Goal: Information Seeking & Learning: Learn about a topic

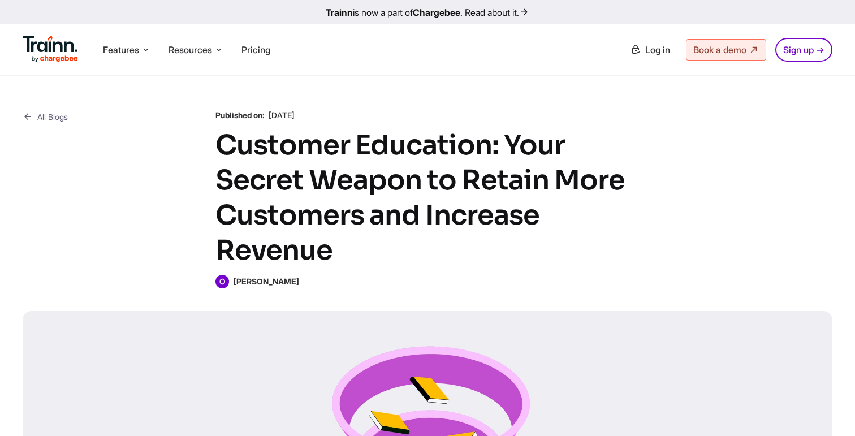
drag, startPoint x: 217, startPoint y: 147, endPoint x: 338, endPoint y: 246, distance: 156.3
click at [338, 246] on h1 "Customer Education: Your Secret Weapon to Retain More Customers and Increase Re…" at bounding box center [427, 198] width 424 height 140
drag, startPoint x: 286, startPoint y: 279, endPoint x: 231, endPoint y: 279, distance: 54.3
click at [231, 280] on div "O [PERSON_NAME]" at bounding box center [427, 282] width 424 height 14
click at [284, 286] on div "O [PERSON_NAME]" at bounding box center [427, 282] width 424 height 14
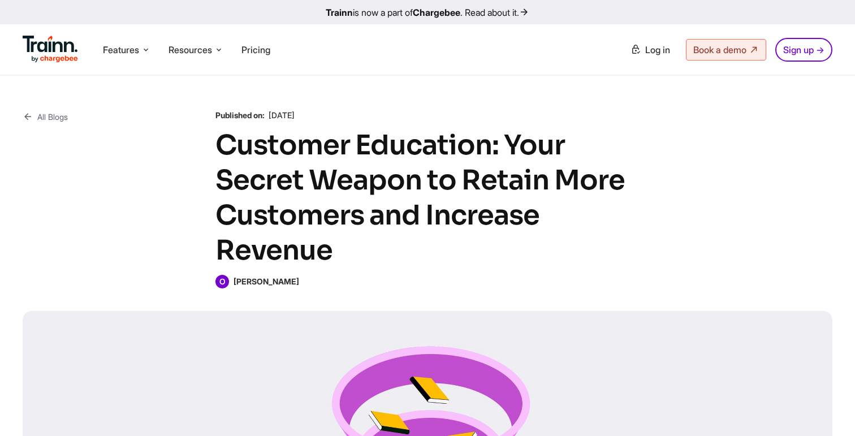
drag, startPoint x: 236, startPoint y: 292, endPoint x: 296, endPoint y: 291, distance: 59.4
click at [296, 291] on div "All Blogs Published on: [DATE] Customer Education: Your Secret Weapon to Retain…" at bounding box center [427, 352] width 855 height 552
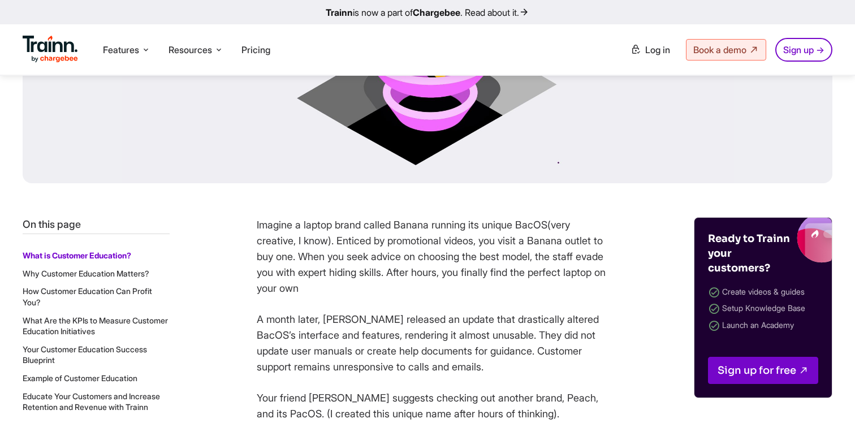
scroll to position [439, 0]
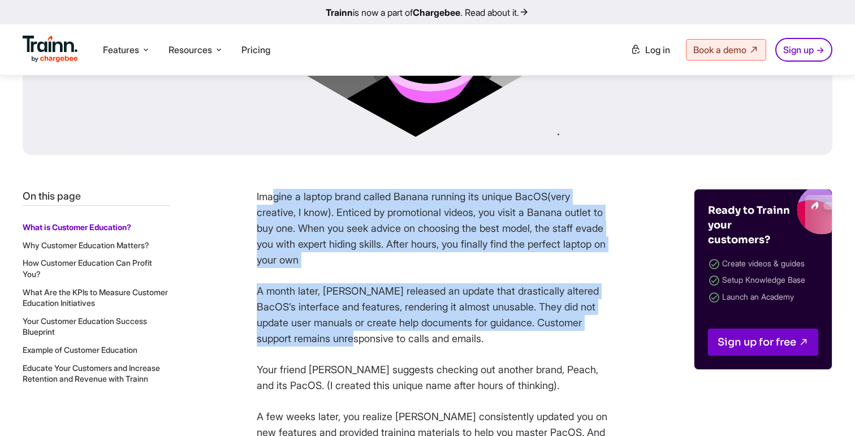
drag, startPoint x: 355, startPoint y: 342, endPoint x: 270, endPoint y: 191, distance: 173.6
click at [270, 191] on p "Imagine a laptop brand called Banana running its unique BacOS(very creative, I …" at bounding box center [432, 228] width 351 height 79
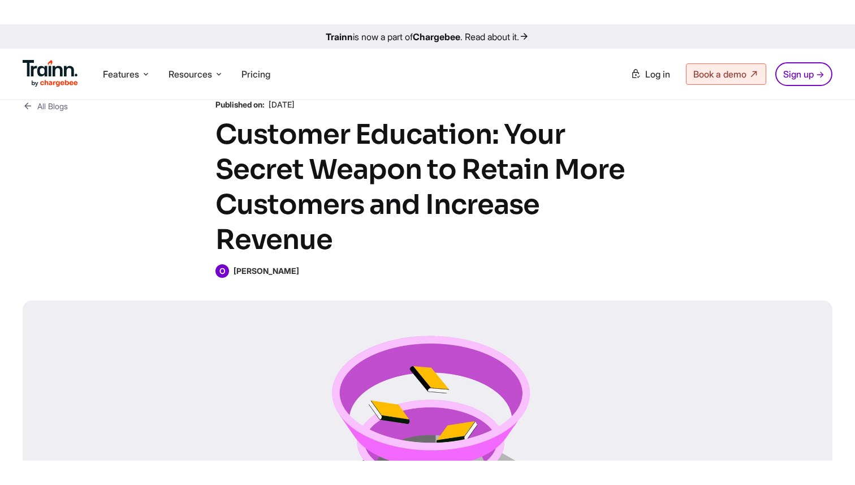
scroll to position [37, 0]
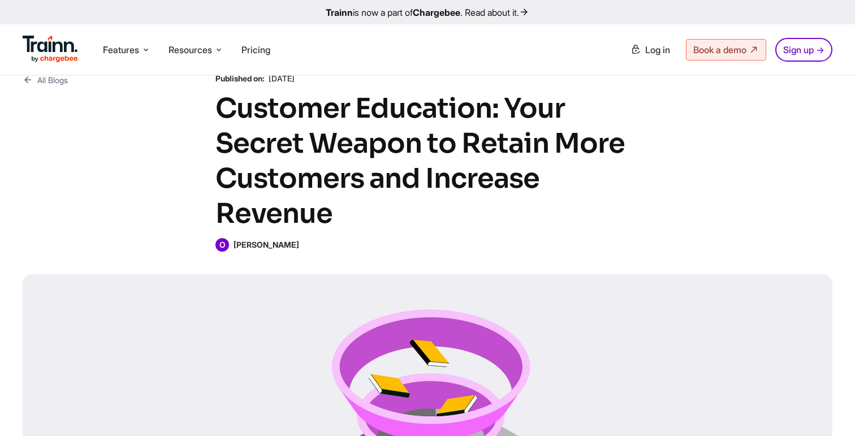
drag, startPoint x: 235, startPoint y: 254, endPoint x: 241, endPoint y: 261, distance: 9.2
click at [241, 261] on div "All Blogs Published on: [DATE] Customer Education: Your Secret Weapon to Retain…" at bounding box center [427, 315] width 855 height 552
